Goal: Communication & Community: Answer question/provide support

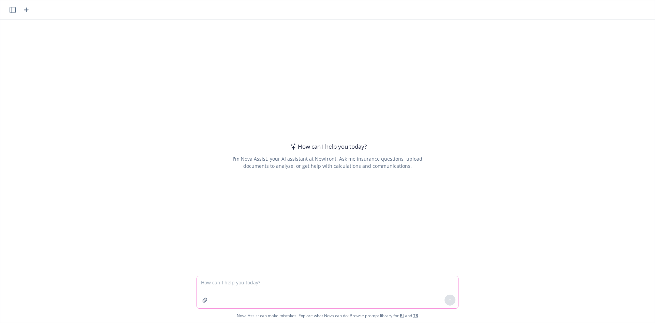
click at [229, 139] on textarea at bounding box center [328, 292] width 262 height 32
paste textarea "LOR Ipsumdol 0705: SI 489 ametcons adipisci eli s doeiu tempo in utlaboree dolo…"
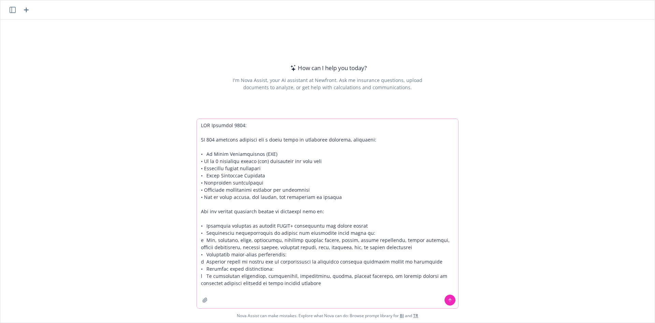
click at [198, 125] on textarea at bounding box center [328, 213] width 262 height 189
type textarea "Lor ips dolors am-conse adi elitseddo. Eiusmod, tempori. Utlab etdo mag aliq en…"
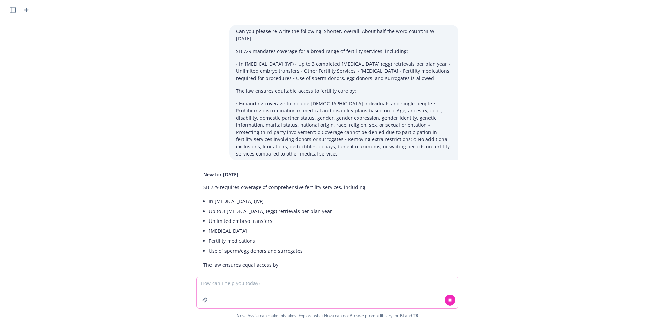
scroll to position [63, 0]
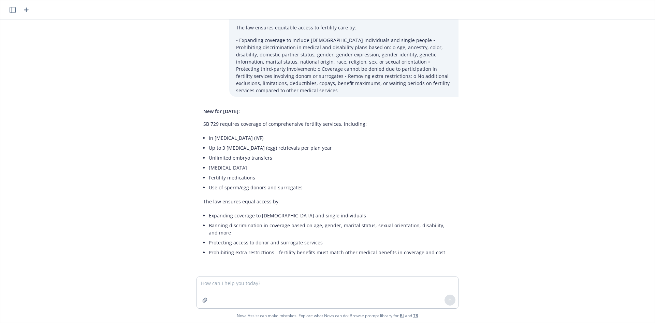
click at [240, 113] on span "New for [DATE]:" at bounding box center [221, 111] width 37 height 6
click at [240, 111] on span "New for [DATE]:" at bounding box center [221, 111] width 37 height 6
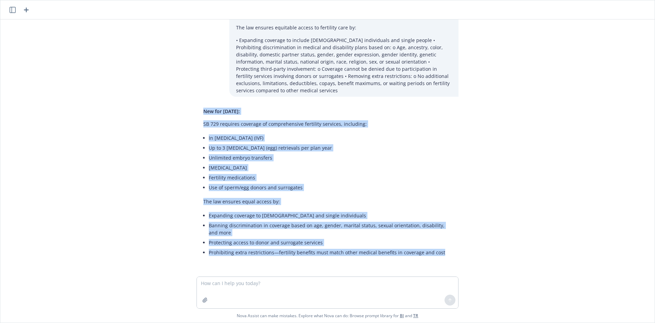
drag, startPoint x: 199, startPoint y: 112, endPoint x: 446, endPoint y: 255, distance: 285.3
click at [285, 139] on div "New for [DATE]: SB 729 requires coverage of comprehensive fertility services, i…" at bounding box center [328, 182] width 262 height 155
copy div "New for [DATE]: SB 729 requires coverage of comprehensive fertility services, i…"
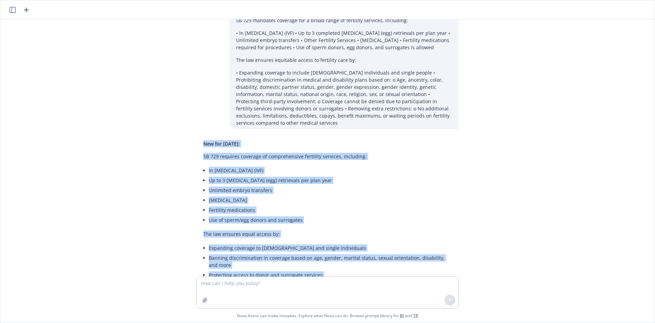
scroll to position [0, 0]
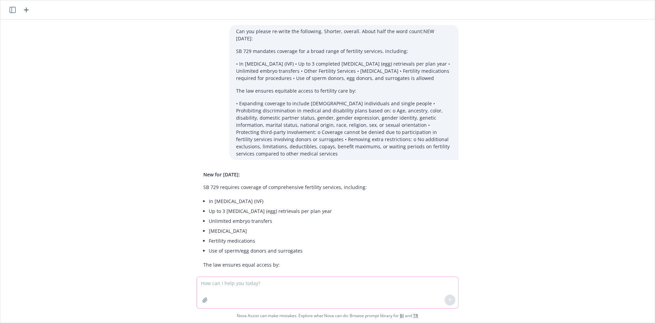
drag, startPoint x: 225, startPoint y: 283, endPoint x: 226, endPoint y: 278, distance: 5.5
click at [226, 139] on textarea at bounding box center [328, 292] width 262 height 31
click at [285, 139] on textarea "Can you add a warm & friendly first sentence to introduce this new benefit" at bounding box center [328, 292] width 262 height 32
click at [285, 139] on textarea "Can you add a warm & friendly first sentence, from the employer, to introduce t…" at bounding box center [328, 292] width 262 height 32
type textarea "Can you add a warm & friendly first sentence, from the employer, to introduce t…"
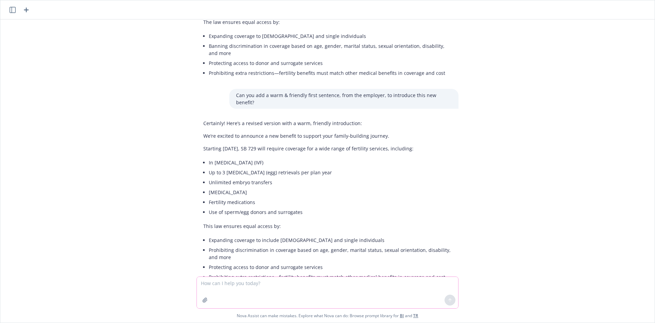
scroll to position [260, 0]
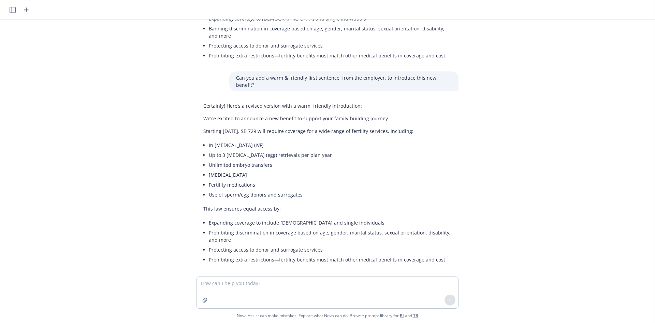
drag, startPoint x: 422, startPoint y: 126, endPoint x: 198, endPoint y: 115, distance: 223.5
click at [198, 115] on div "Certainly! Here’s a revised version with a warm, friendly introduction: We’re e…" at bounding box center [328, 183] width 262 height 168
copy div "We’re excited to announce a new benefit to support your family-building journey…"
